Goal: Information Seeking & Learning: Find specific page/section

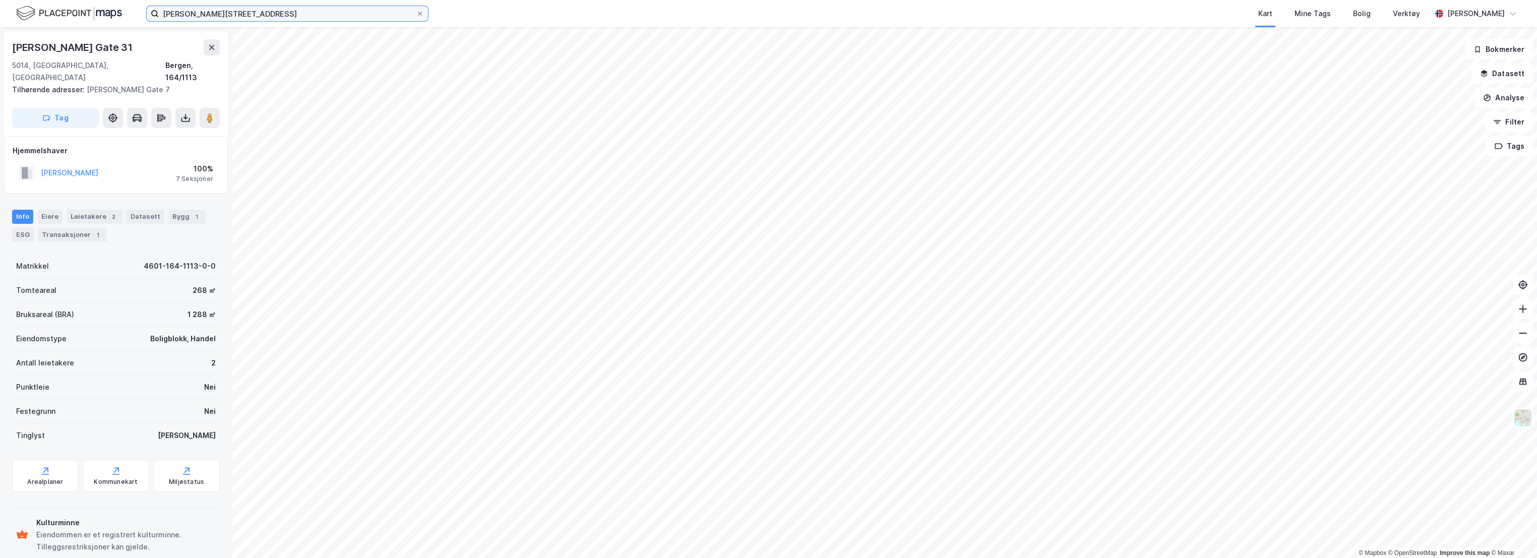
click at [190, 10] on input "[PERSON_NAME][STREET_ADDRESS]" at bounding box center [287, 13] width 257 height 15
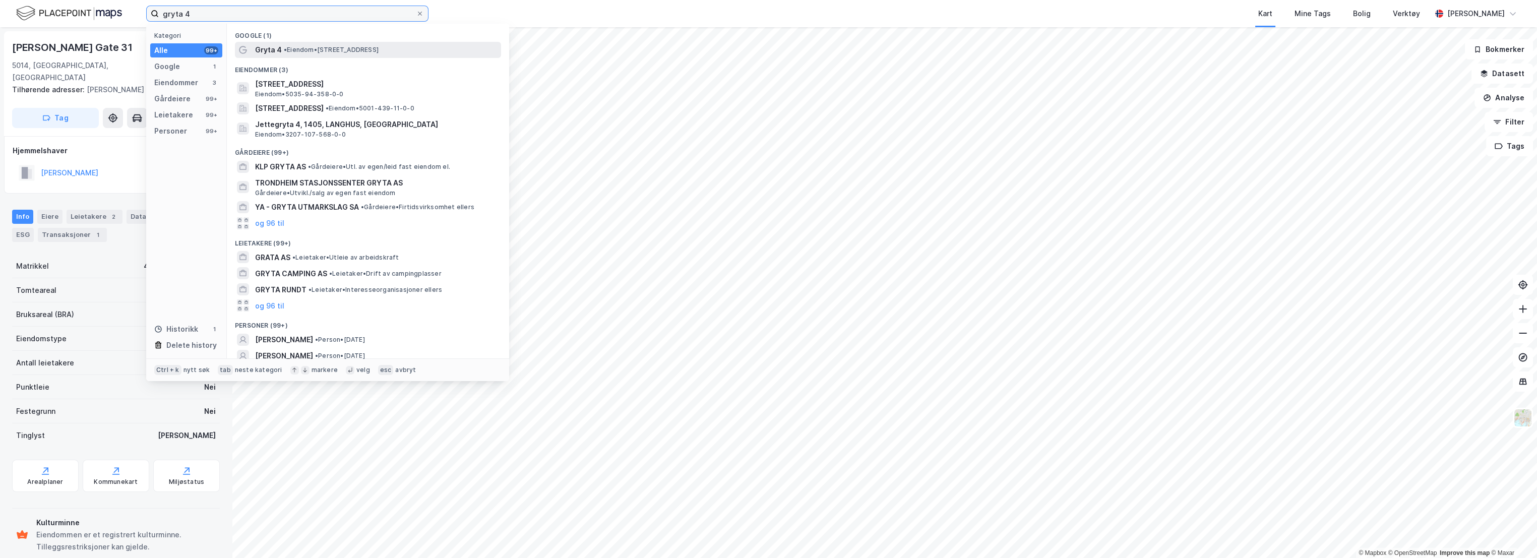
type input "gryta 4"
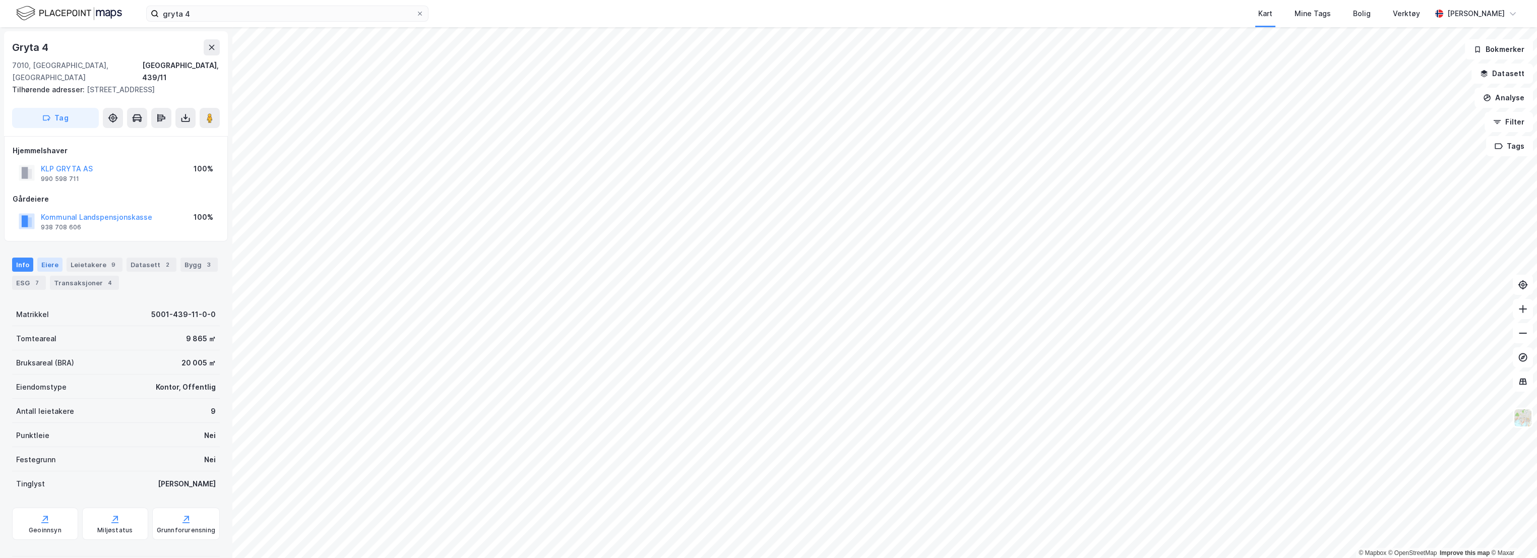
click at [39, 258] on div "Eiere" at bounding box center [49, 265] width 25 height 14
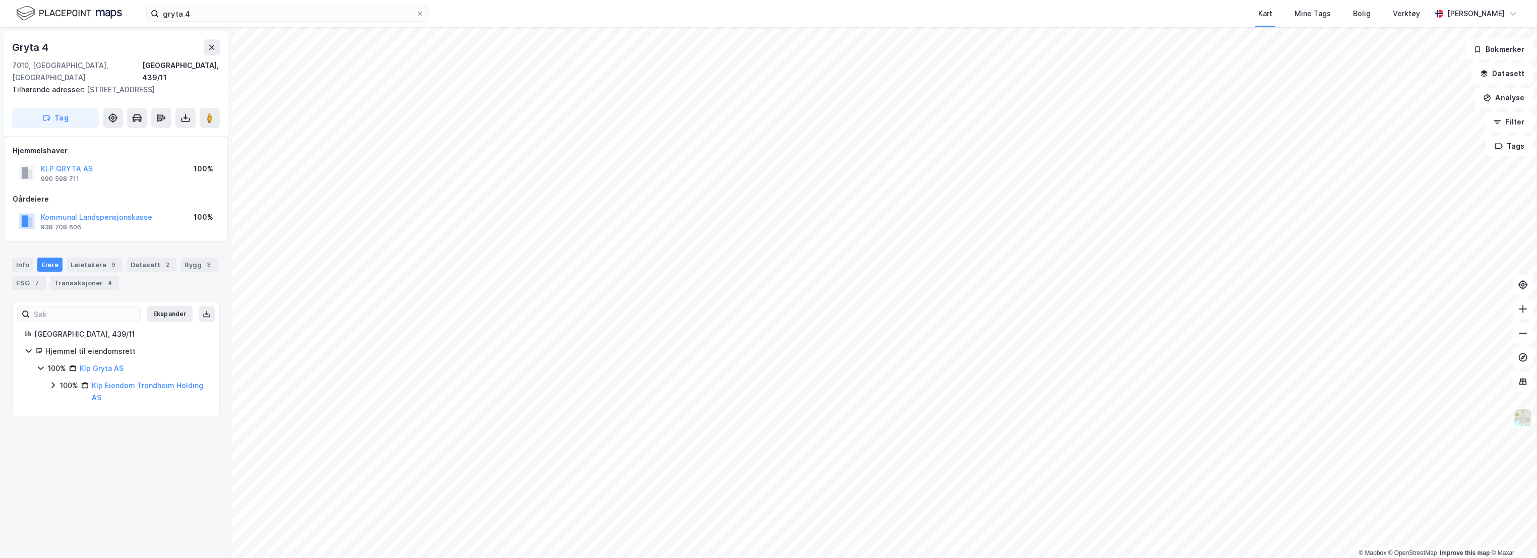
click at [52, 383] on icon at bounding box center [52, 386] width 3 height 6
click at [67, 410] on icon at bounding box center [65, 414] width 8 height 8
click at [976, 11] on div "Kart Mine Tags Bolig Verktøy" at bounding box center [954, 13] width 954 height 27
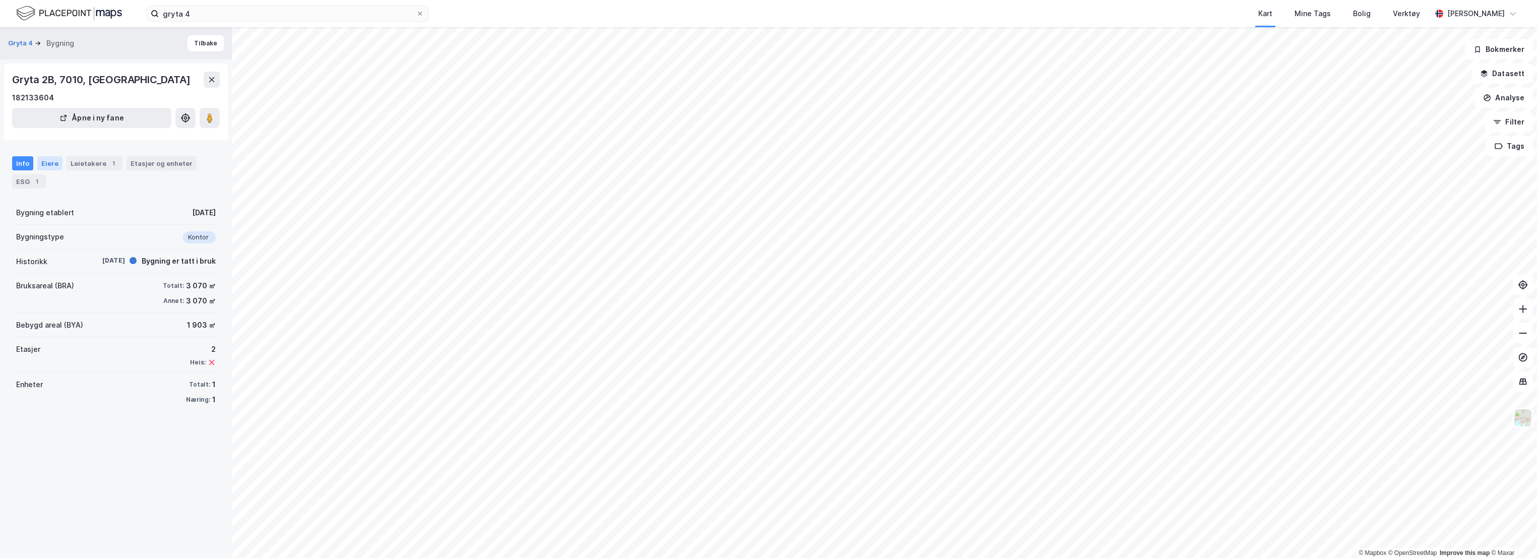
click at [53, 164] on div "Eiere" at bounding box center [49, 163] width 25 height 14
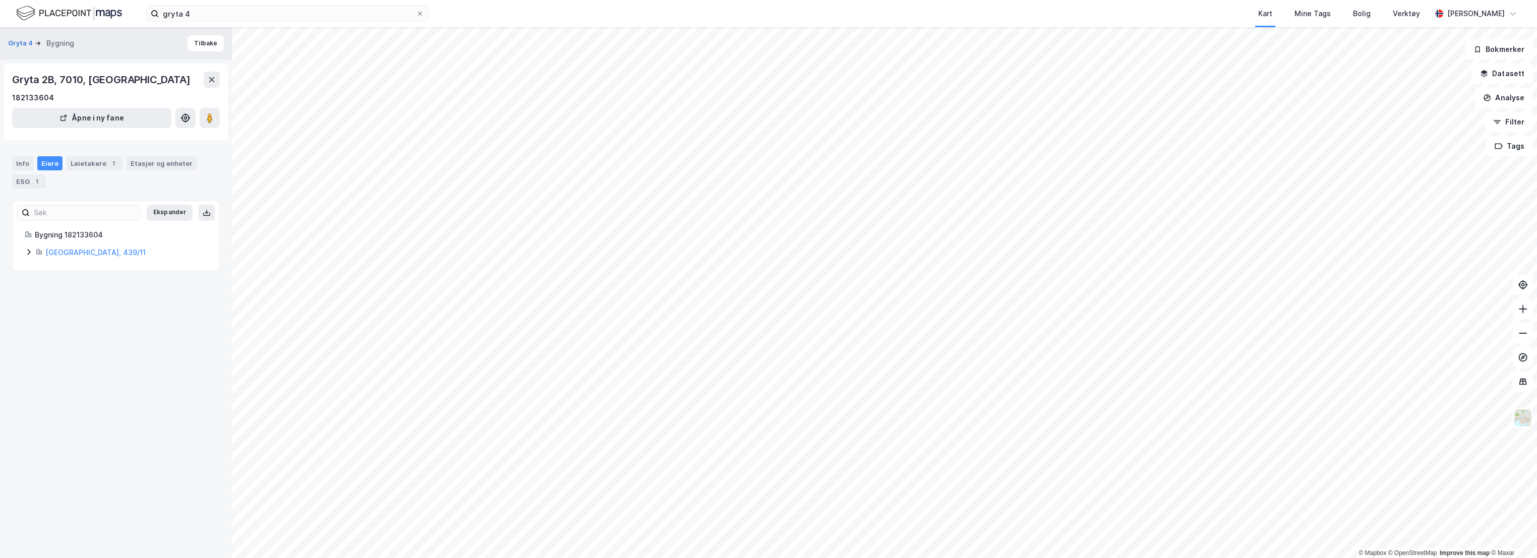
click at [28, 253] on icon at bounding box center [29, 252] width 8 height 8
click at [97, 163] on div "Leietakere 1" at bounding box center [95, 163] width 56 height 14
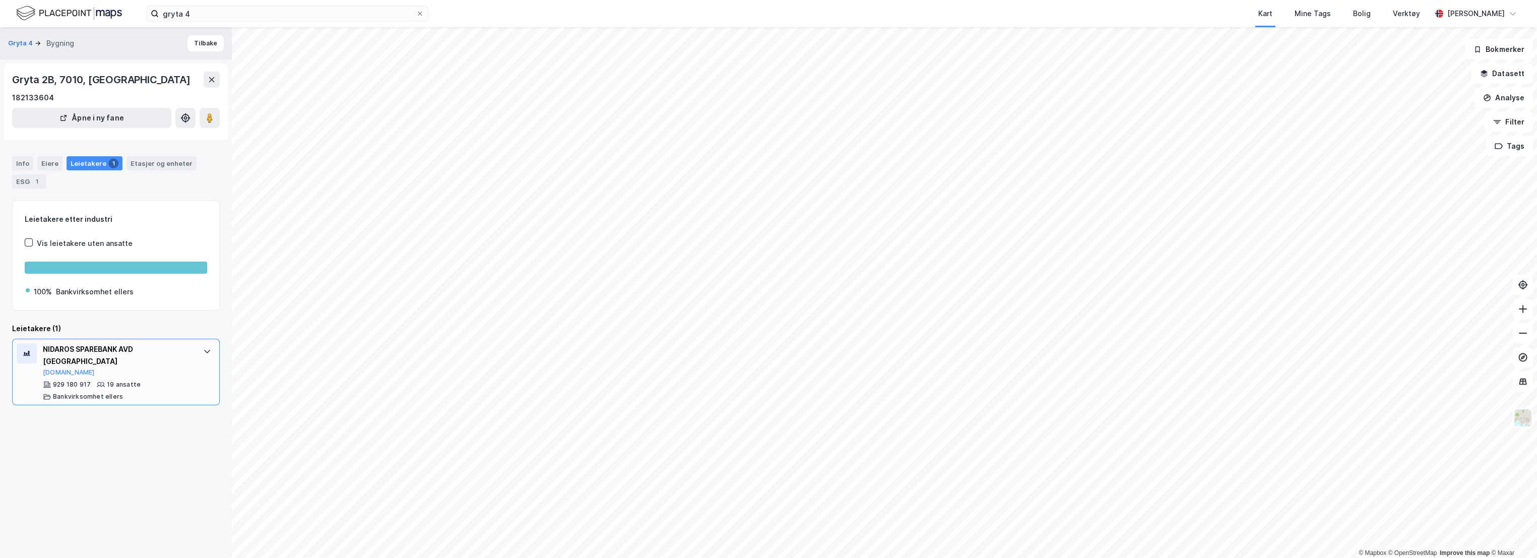
click at [128, 346] on div "NIDAROS SPAREBANK AVD [GEOGRAPHIC_DATA]" at bounding box center [118, 355] width 150 height 24
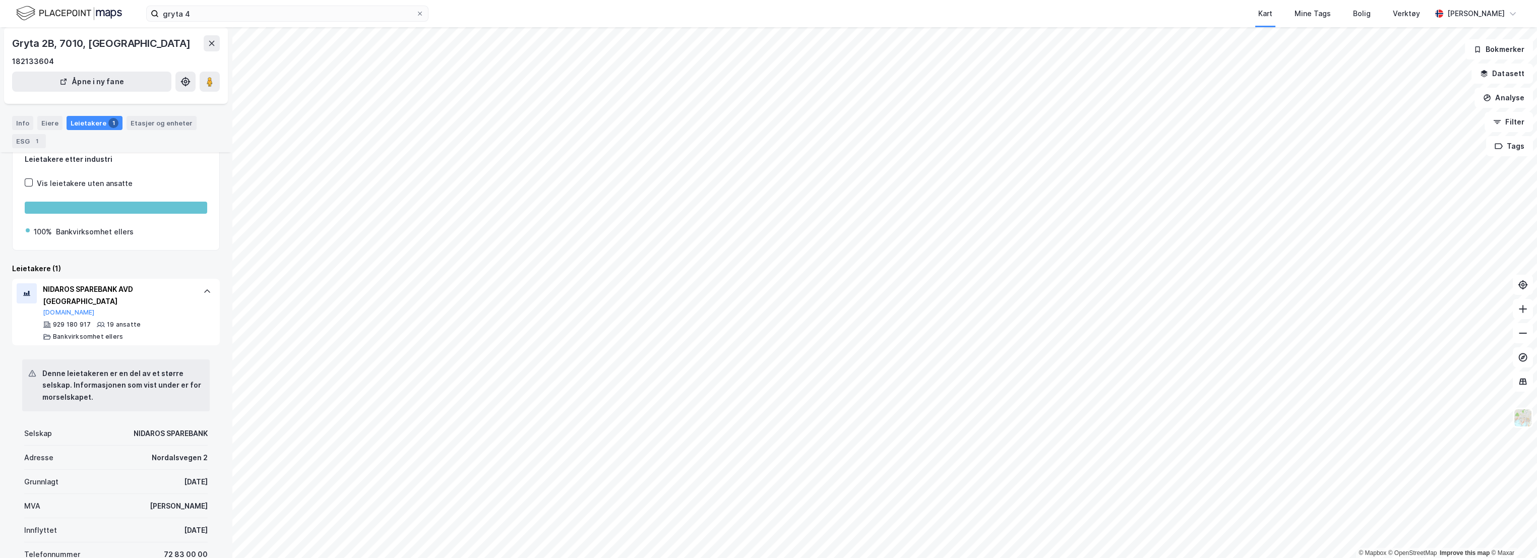
scroll to position [112, 0]
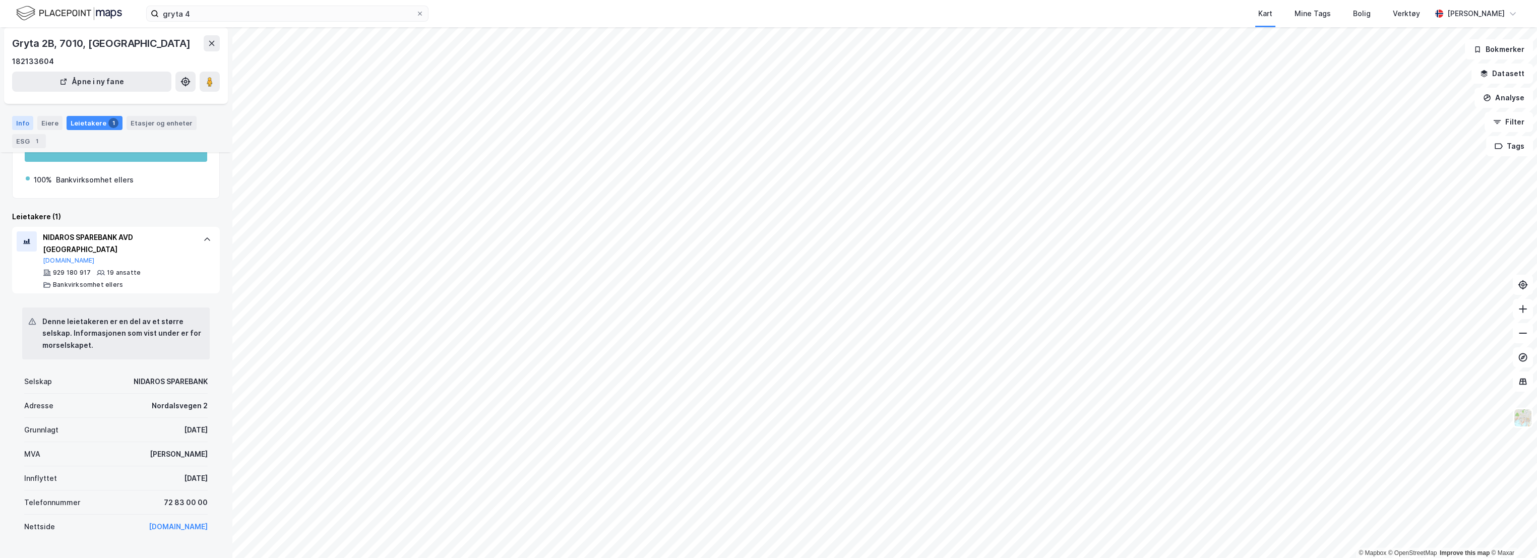
click at [17, 119] on div "Info" at bounding box center [22, 123] width 21 height 14
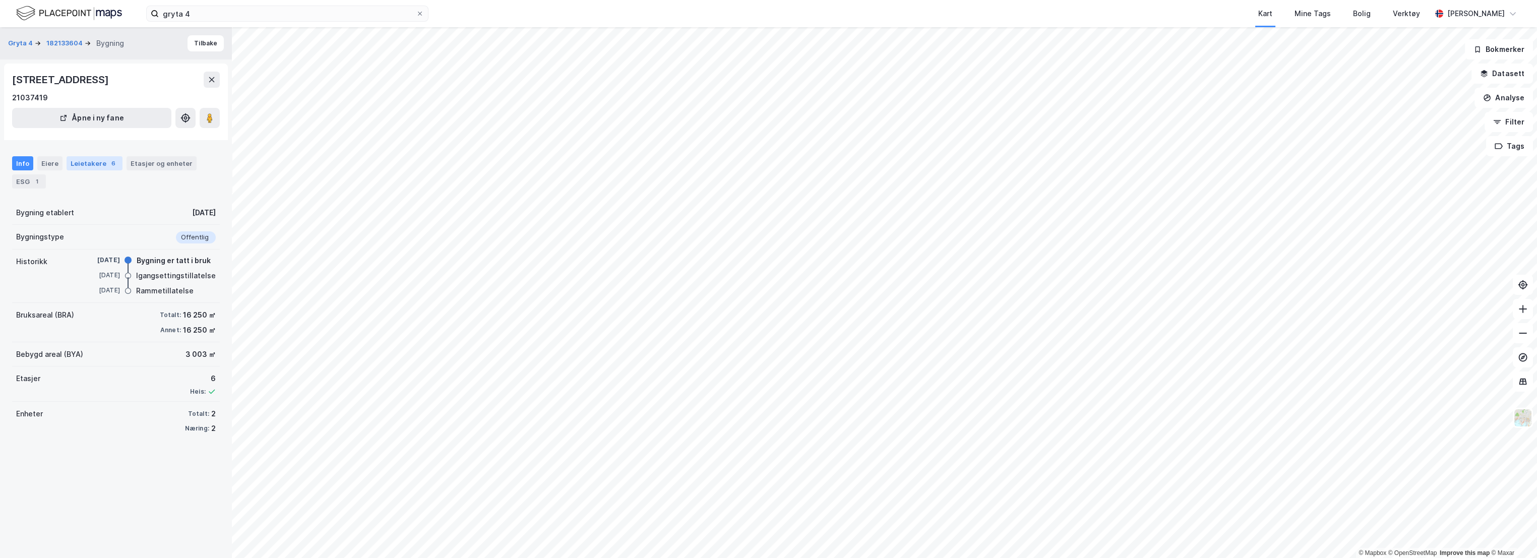
click at [81, 164] on div "Leietakere 6" at bounding box center [95, 163] width 56 height 14
